Goal: Information Seeking & Learning: Learn about a topic

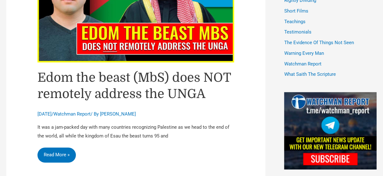
scroll to position [437, 0]
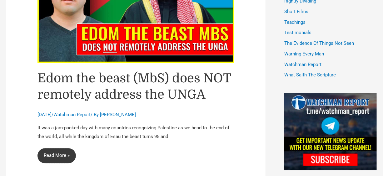
click at [57, 156] on link "Edom the beast (MbS) does NOT remotely address the UNGA Read More »" at bounding box center [56, 155] width 38 height 15
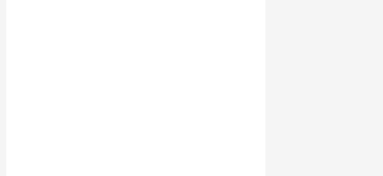
scroll to position [1336, 0]
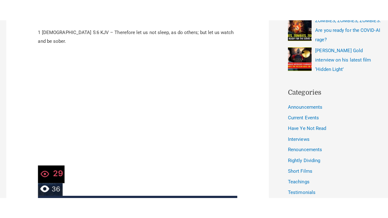
scroll to position [301, 0]
